Goal: Information Seeking & Learning: Learn about a topic

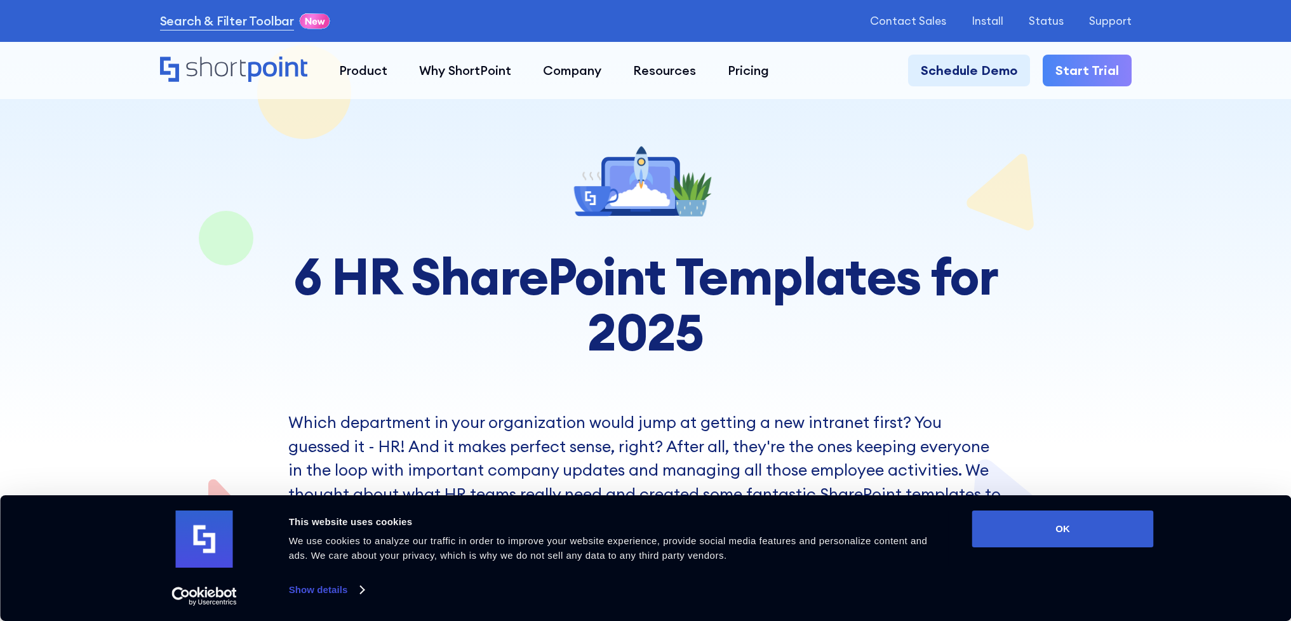
scroll to position [59, 0]
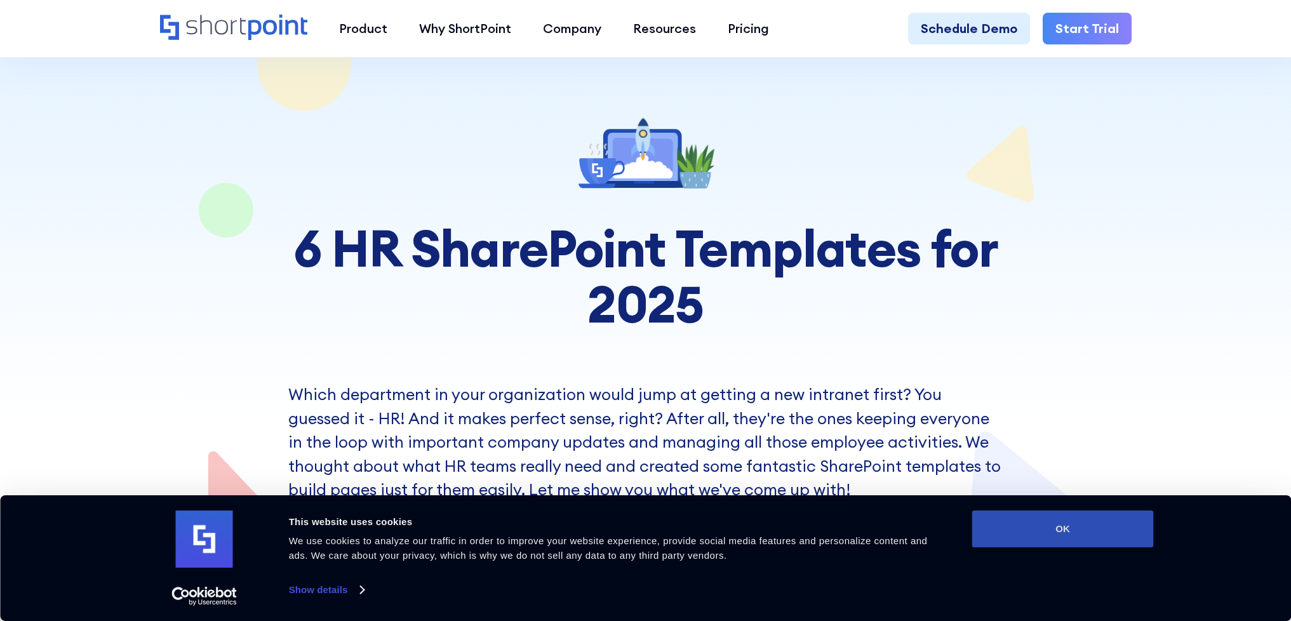
click at [1073, 543] on button "OK" at bounding box center [1063, 529] width 182 height 37
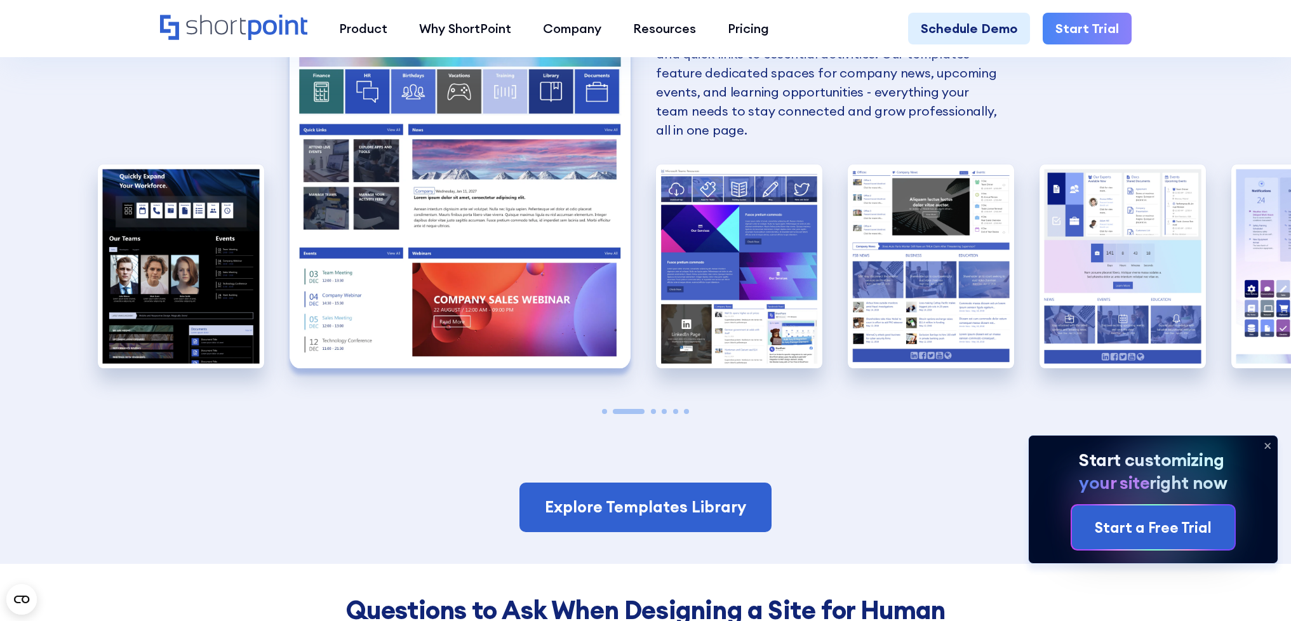
scroll to position [1405, 0]
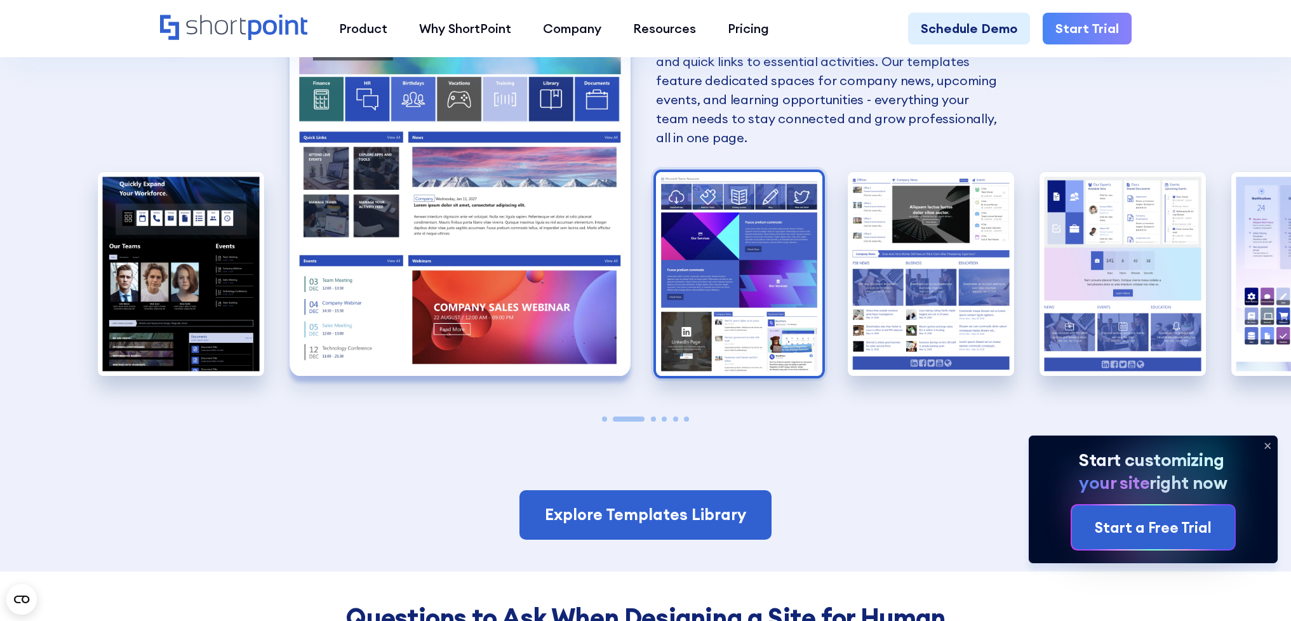
click at [738, 292] on img "3 / 6" at bounding box center [739, 274] width 166 height 204
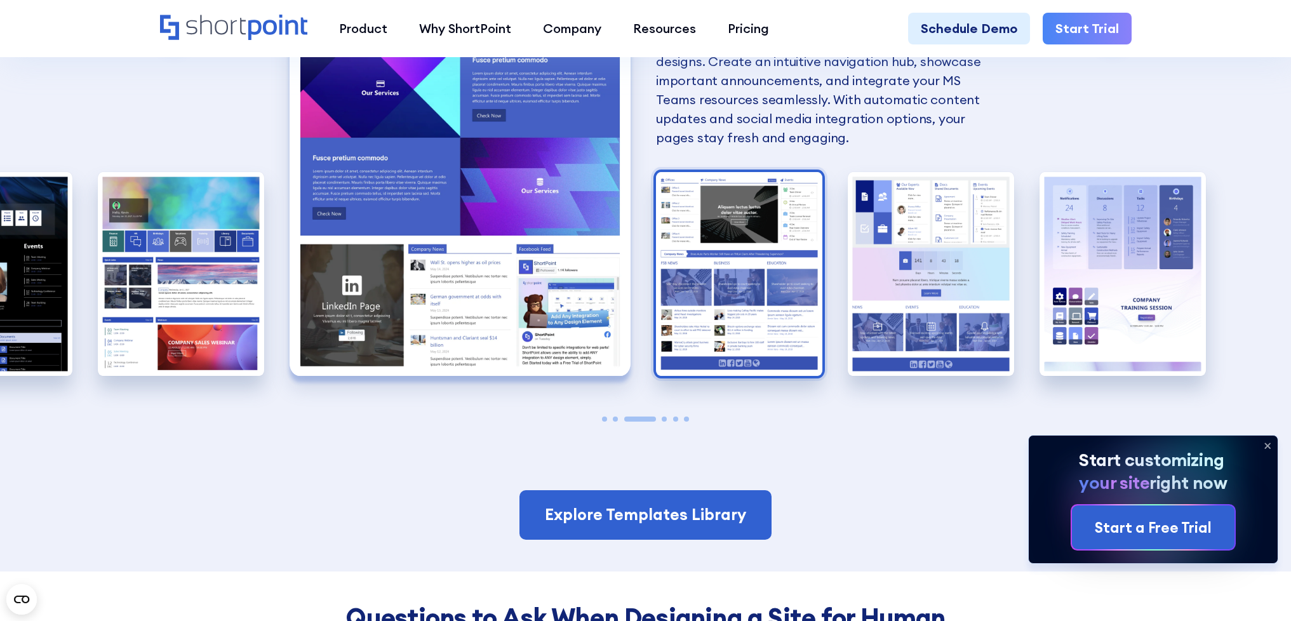
click at [725, 263] on img "4 / 6" at bounding box center [739, 274] width 166 height 204
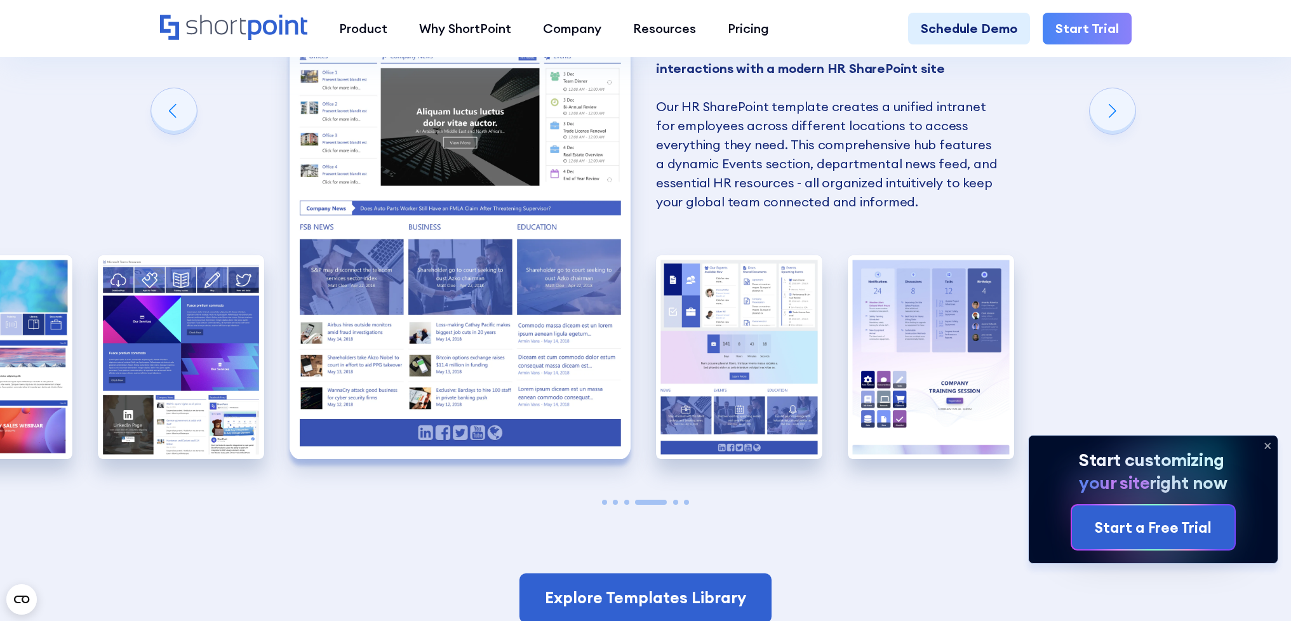
scroll to position [1395, 0]
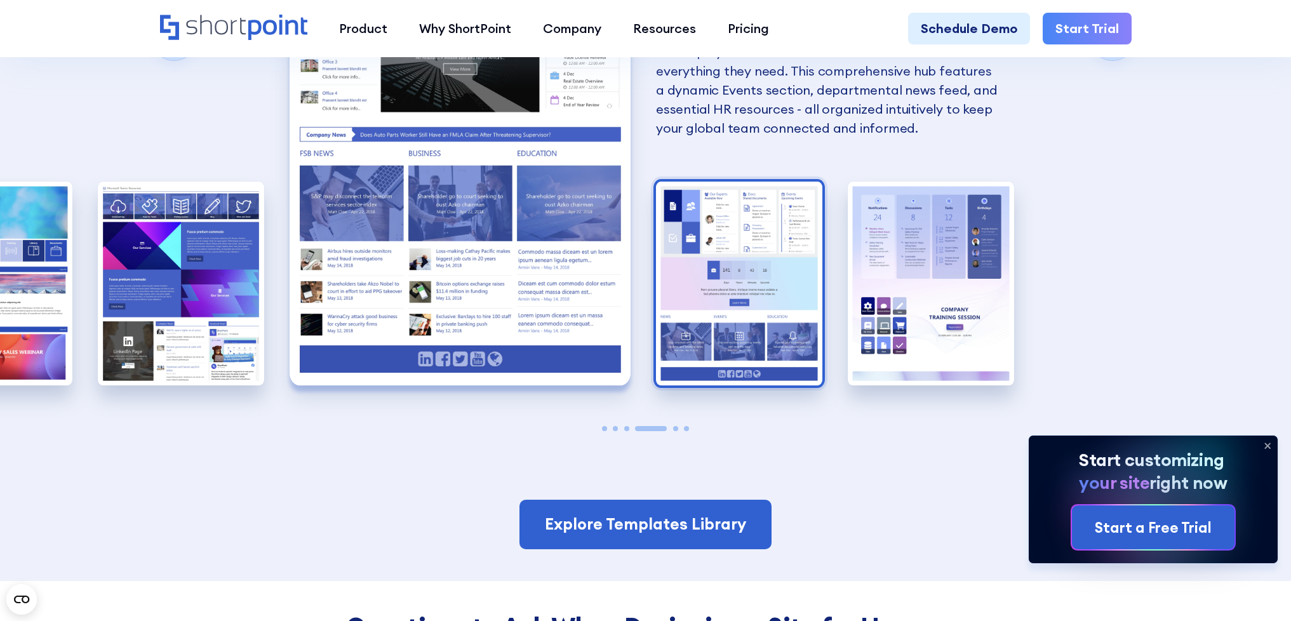
click at [709, 262] on img "5 / 6" at bounding box center [739, 284] width 166 height 204
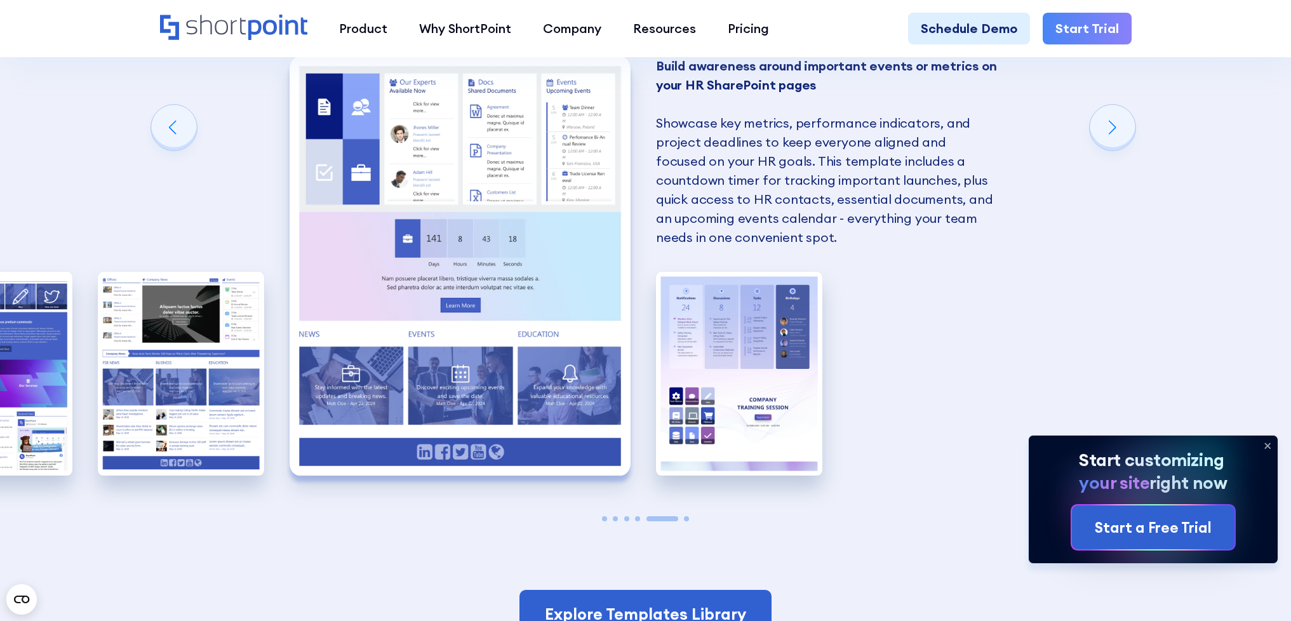
scroll to position [1304, 0]
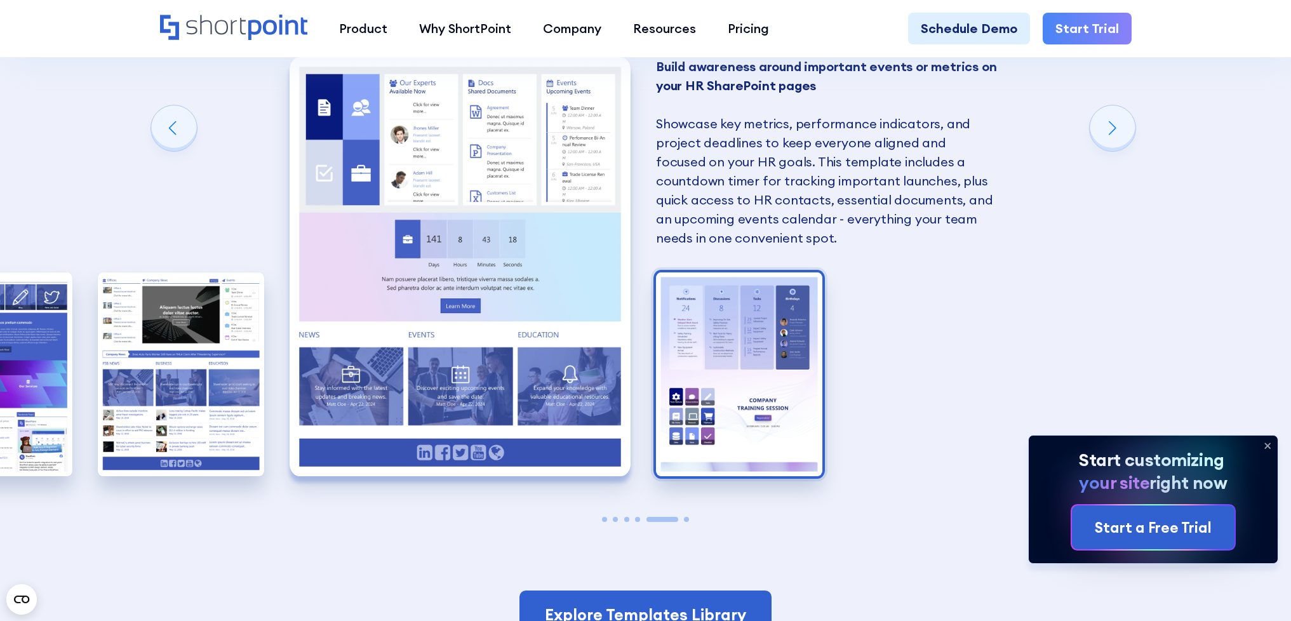
click at [745, 319] on img "6 / 6" at bounding box center [739, 374] width 166 height 204
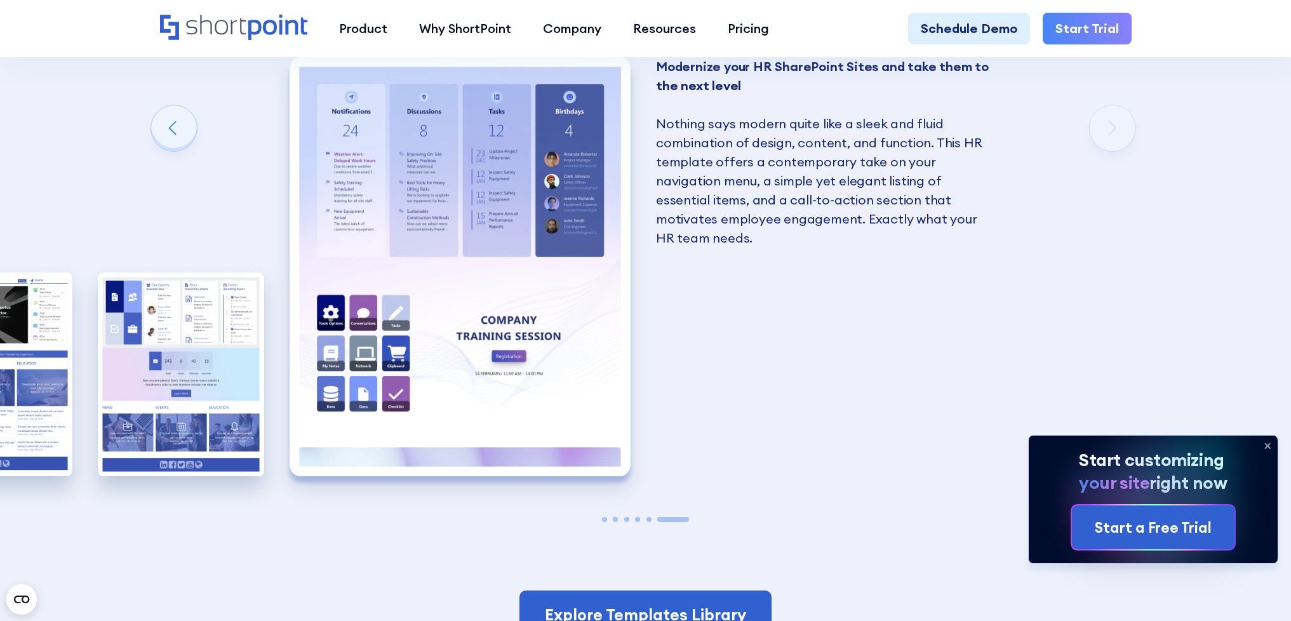
click at [739, 315] on div "SharePoint Templates for Human Resources Here at ShortPoint, we've put our hear…" at bounding box center [645, 163] width 1291 height 1017
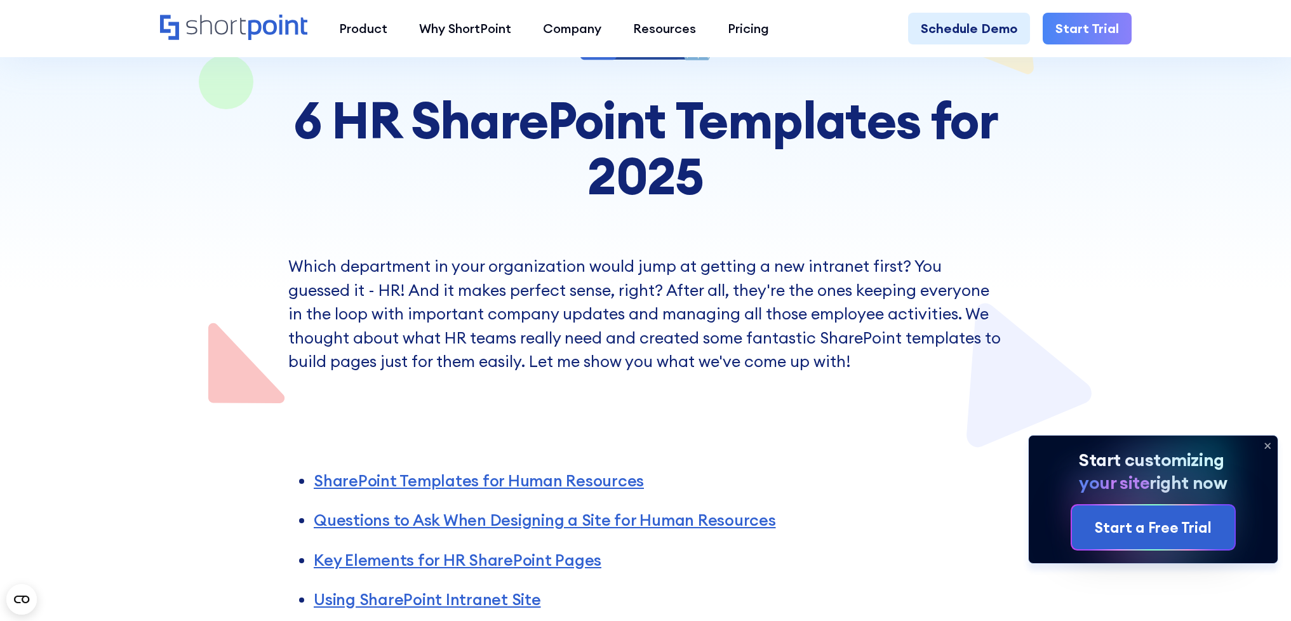
scroll to position [0, 0]
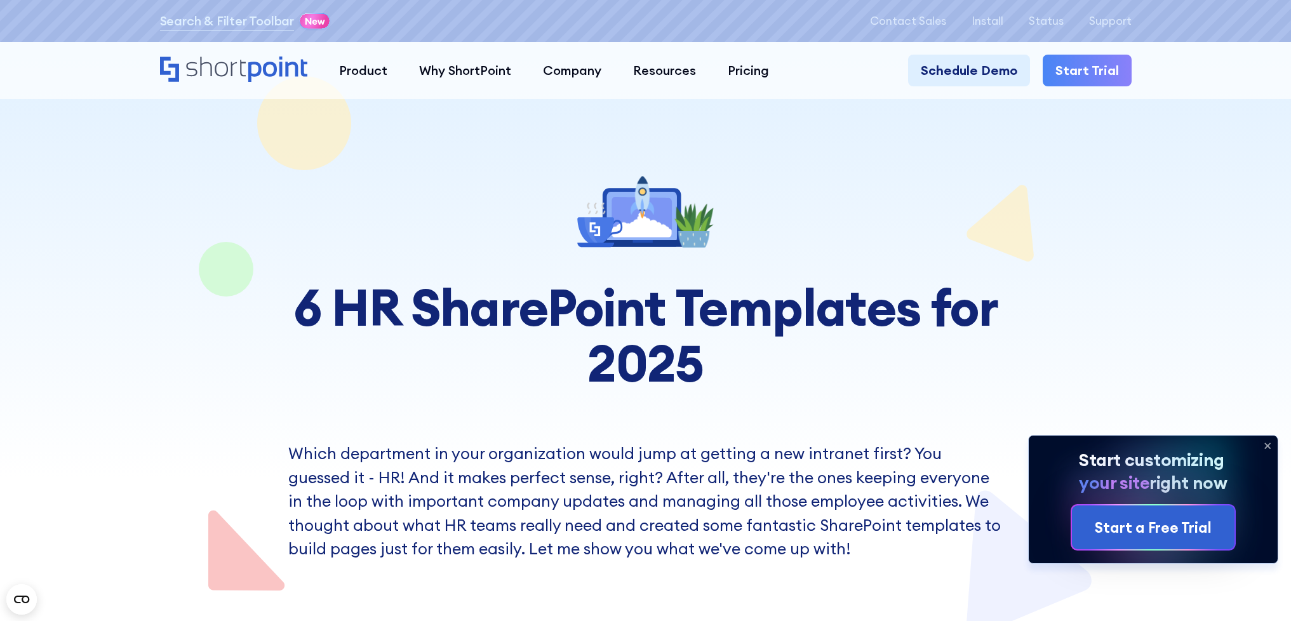
click at [220, 72] on icon "Home" at bounding box center [234, 69] width 148 height 25
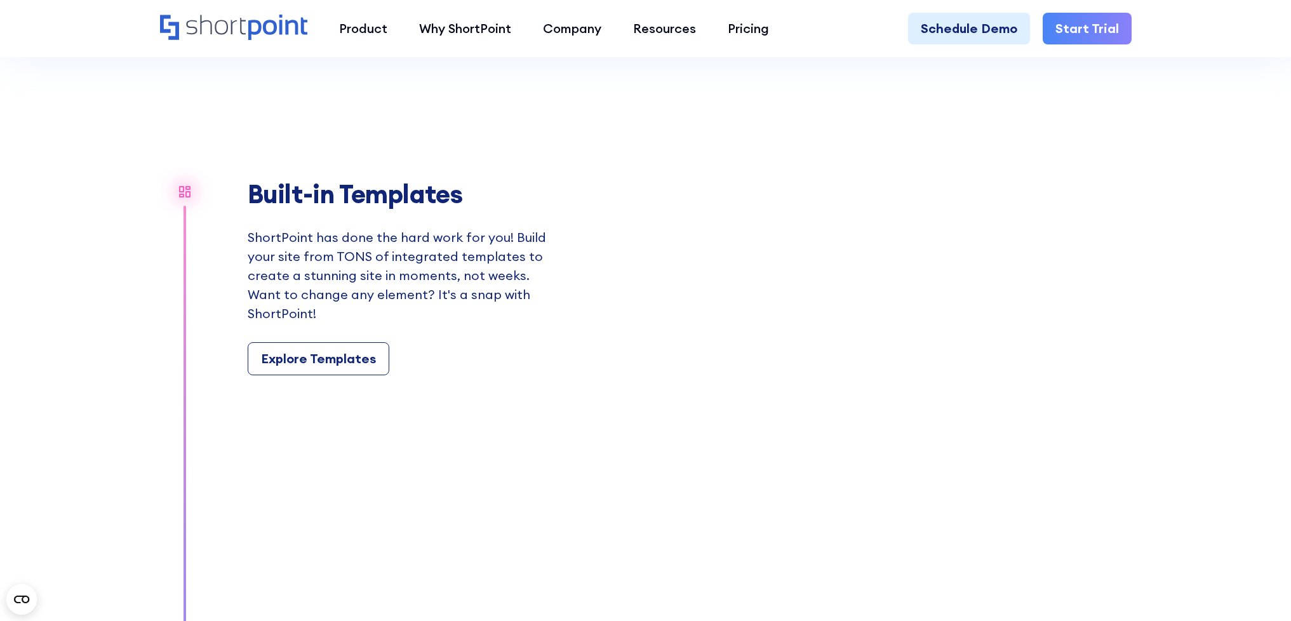
scroll to position [1449, 0]
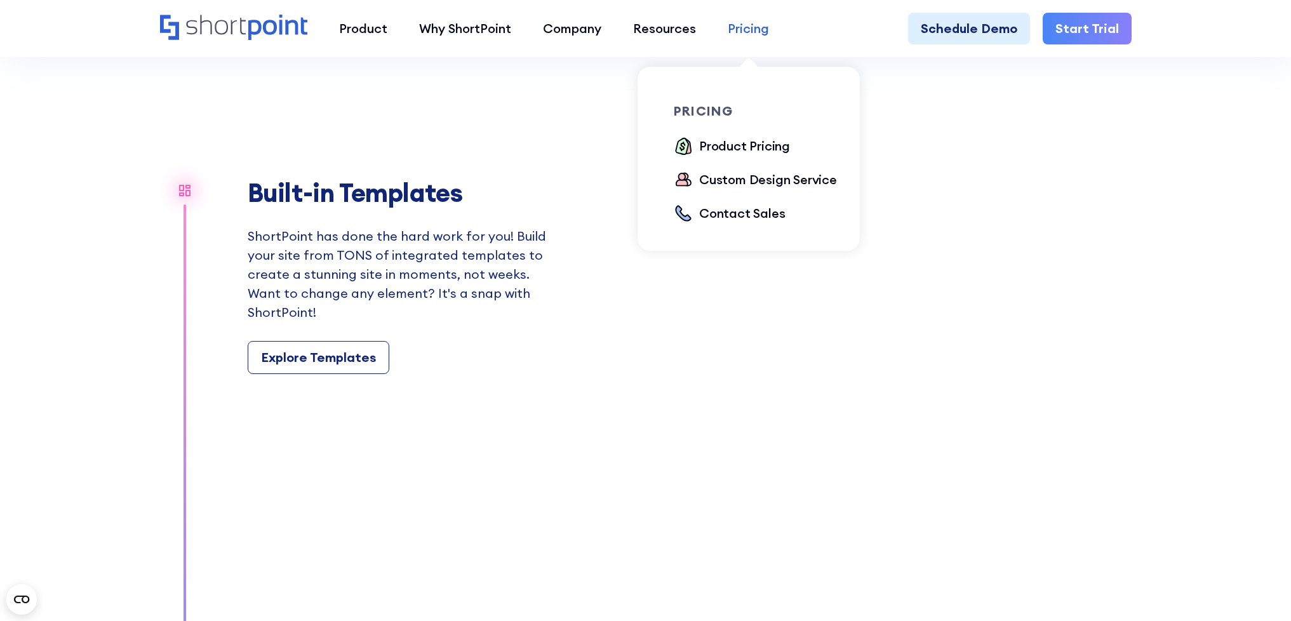
click at [744, 35] on div "Pricing" at bounding box center [748, 28] width 41 height 19
click at [749, 29] on div "Pricing" at bounding box center [748, 28] width 41 height 19
click at [761, 140] on div "Product Pricing" at bounding box center [744, 146] width 91 height 19
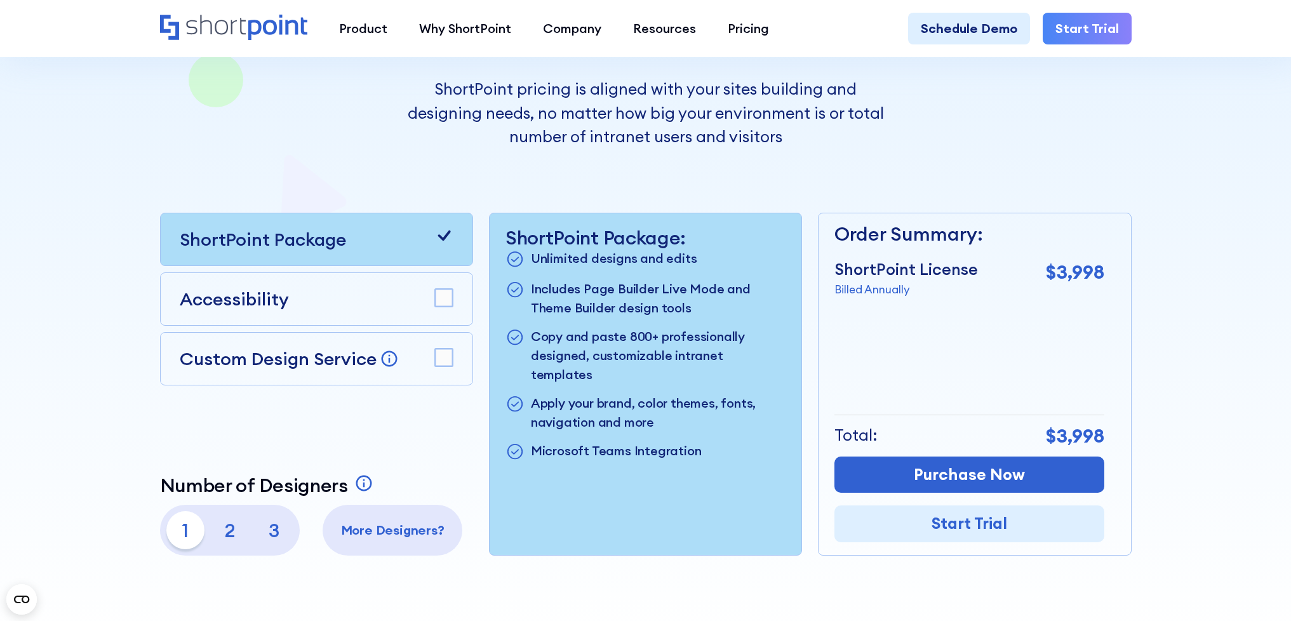
scroll to position [295, 0]
